Goal: Complete application form

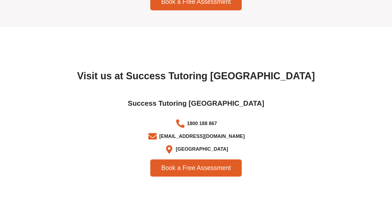
scroll to position [1722, 0]
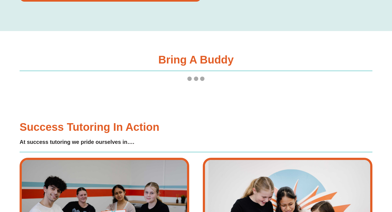
scroll to position [645, 0]
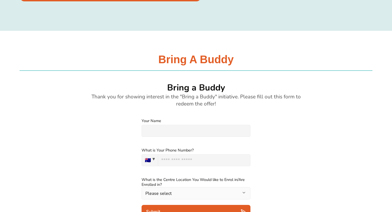
click at [253, 31] on div "Bring a Buddy" at bounding box center [196, 162] width 353 height 262
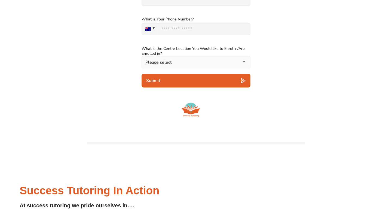
scroll to position [771, 0]
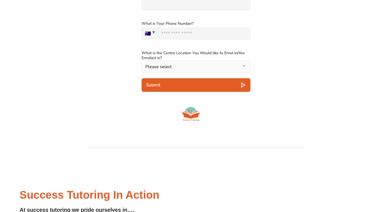
click at [217, 76] on div "**********" at bounding box center [195, 61] width 109 height 33
click at [217, 72] on button "Please select" at bounding box center [195, 66] width 109 height 12
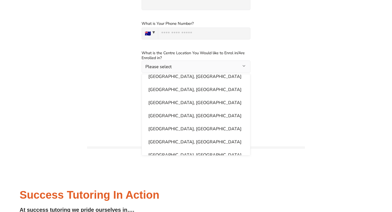
scroll to position [498, 0]
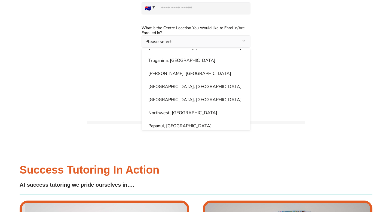
click at [301, 67] on div "Submit" at bounding box center [196, 60] width 218 height 14
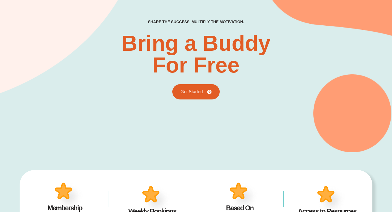
scroll to position [42, 0]
